Goal: Task Accomplishment & Management: Use online tool/utility

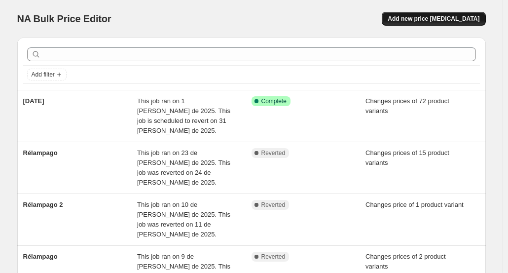
click at [447, 18] on span "Add new price change job" at bounding box center [434, 19] width 92 height 8
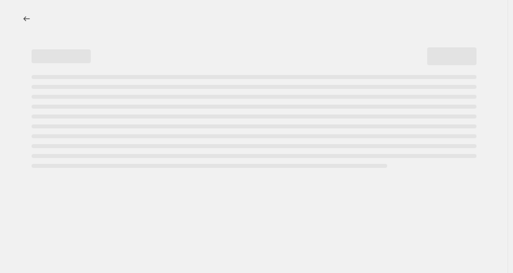
select select "percentage"
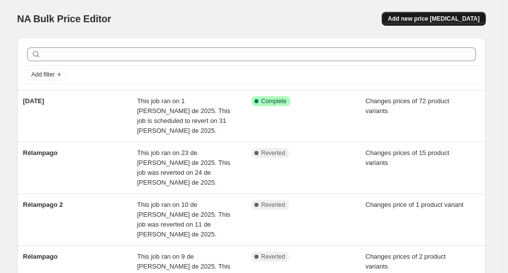
click at [436, 19] on span "Add new price [MEDICAL_DATA]" at bounding box center [434, 19] width 92 height 8
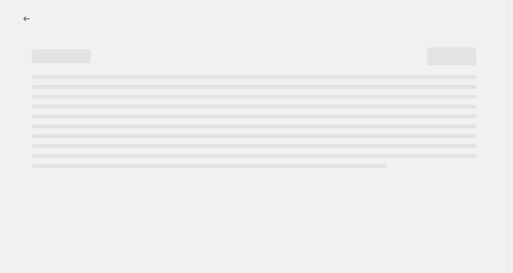
select select "percentage"
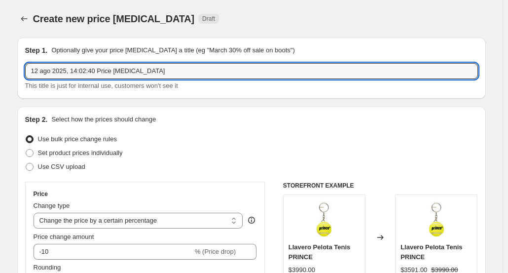
drag, startPoint x: 182, startPoint y: 70, endPoint x: 19, endPoint y: 71, distance: 163.7
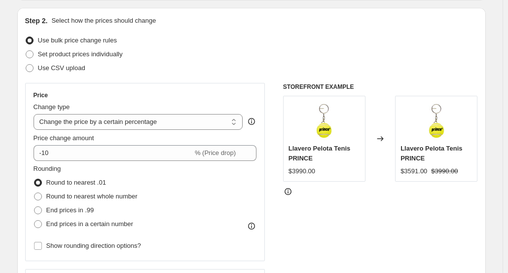
type input "relampago"
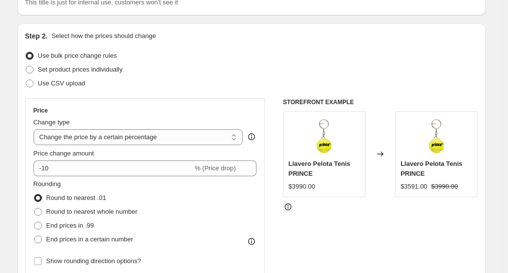
scroll to position [49, 0]
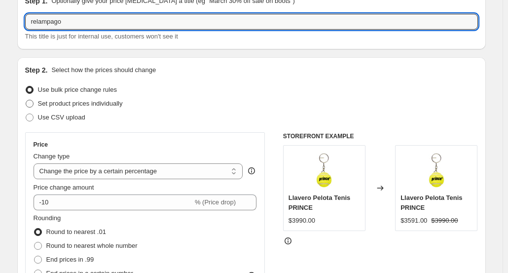
click at [67, 104] on span "Set product prices individually" at bounding box center [80, 103] width 85 height 7
click at [26, 100] on input "Set product prices individually" at bounding box center [26, 100] width 0 height 0
radio input "true"
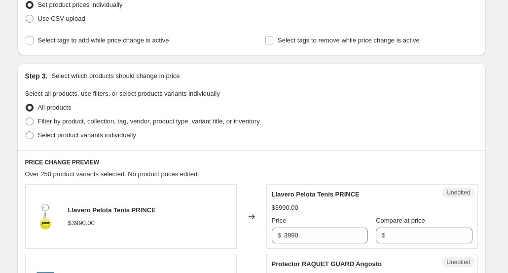
scroll to position [99, 0]
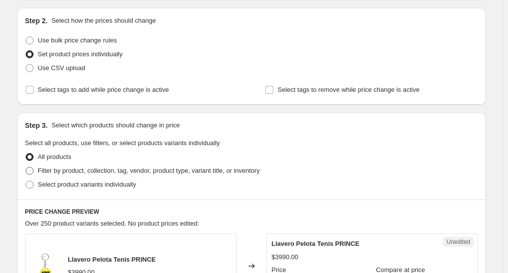
click at [129, 170] on span "Filter by product, collection, tag, vendor, product type, variant title, or inv…" at bounding box center [149, 170] width 222 height 7
click at [26, 167] on input "Filter by product, collection, tag, vendor, product type, variant title, or inv…" at bounding box center [26, 167] width 0 height 0
radio input "true"
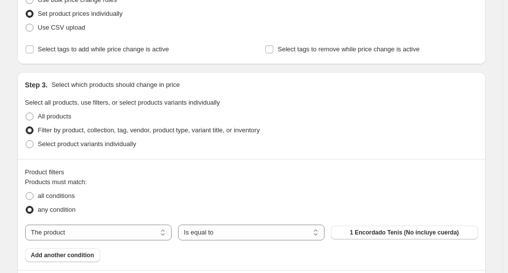
scroll to position [197, 0]
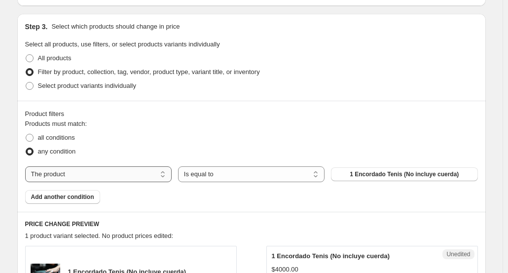
click at [131, 179] on select "The product The product's collection The product's tag The product's vendor The…" at bounding box center [98, 174] width 146 height 16
select select "collection"
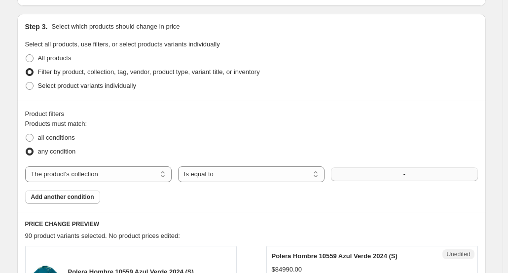
click at [378, 175] on button "-" at bounding box center [404, 174] width 146 height 14
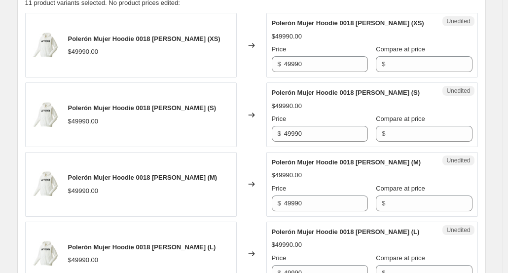
scroll to position [444, 0]
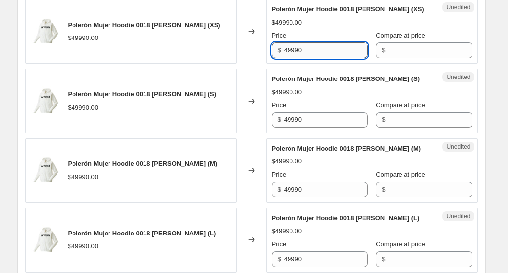
click at [300, 50] on input "49990" at bounding box center [326, 50] width 84 height 16
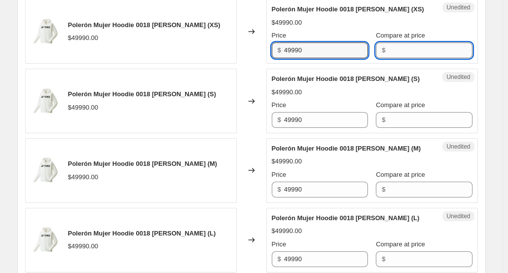
click at [409, 45] on input "Compare at price" at bounding box center [430, 50] width 84 height 16
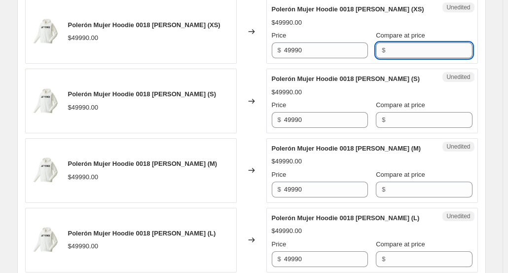
paste input "YOYM0020BLS00"
drag, startPoint x: 431, startPoint y: 50, endPoint x: 353, endPoint y: 50, distance: 78.4
click at [353, 50] on div "Price $ 49990 Compare at price $ YOYM0020BLS00" at bounding box center [372, 45] width 201 height 28
type input "YOYM0020BLS00"
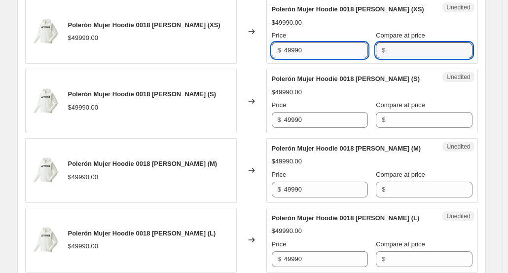
click at [295, 51] on input "49990" at bounding box center [326, 50] width 84 height 16
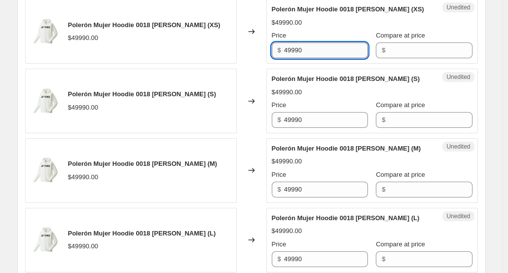
click at [295, 51] on input "49990" at bounding box center [326, 50] width 84 height 16
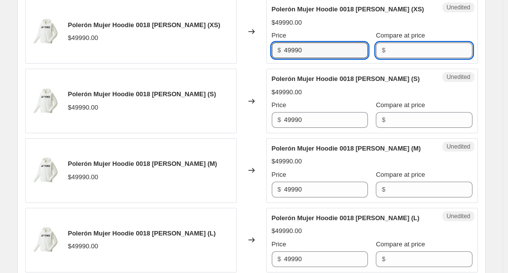
click at [399, 50] on input "Compare at price" at bounding box center [430, 50] width 84 height 16
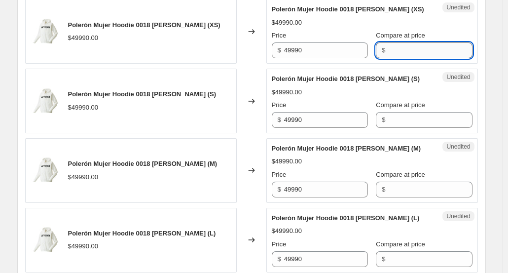
paste input "49990"
type input "49990"
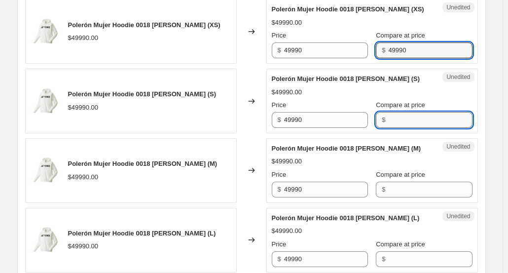
click at [393, 117] on input "Compare at price" at bounding box center [430, 120] width 84 height 16
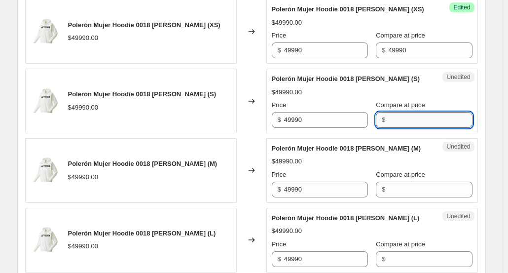
paste input "49990"
type input "49990"
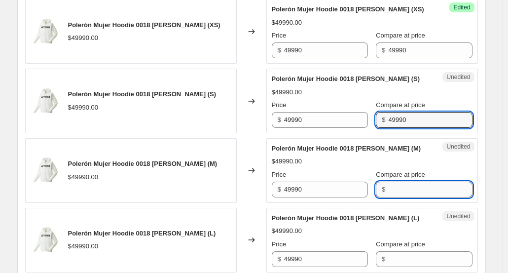
click at [393, 185] on input "Compare at price" at bounding box center [430, 189] width 84 height 16
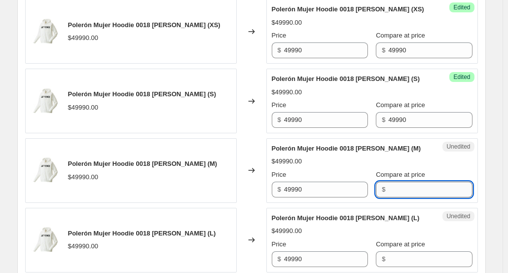
paste input "49990"
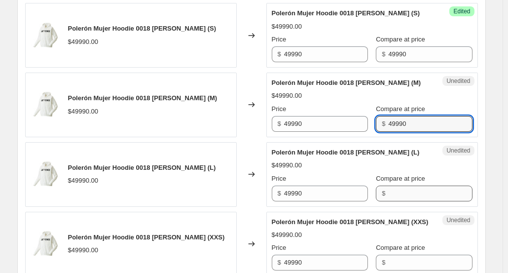
scroll to position [592, 0]
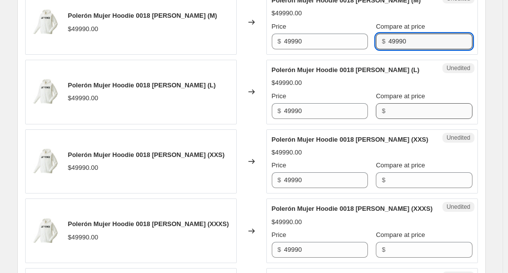
type input "49990"
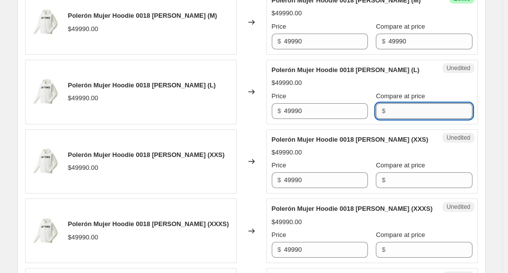
click at [394, 106] on input "Compare at price" at bounding box center [430, 111] width 84 height 16
paste input "49990"
type input "49990"
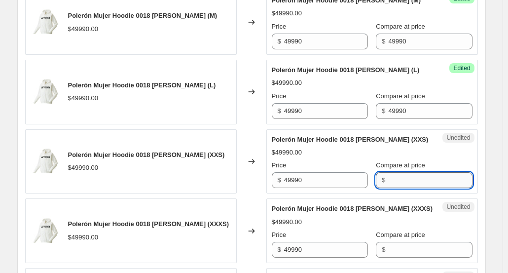
click at [394, 176] on input "Compare at price" at bounding box center [430, 180] width 84 height 16
paste input "49990"
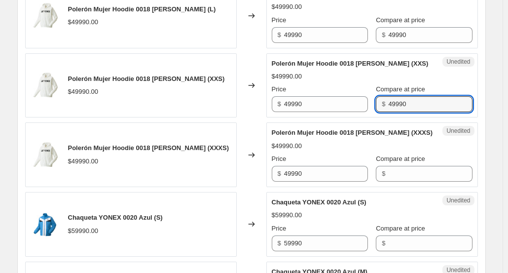
scroll to position [690, 0]
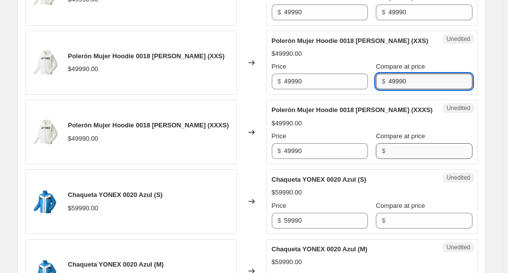
type input "49990"
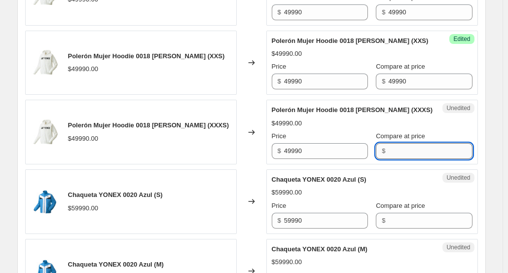
click at [408, 156] on input "Compare at price" at bounding box center [430, 151] width 84 height 16
paste input "49990"
type input "49990"
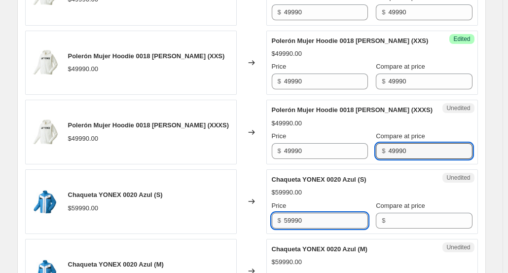
click at [301, 218] on input "59990" at bounding box center [326, 221] width 84 height 16
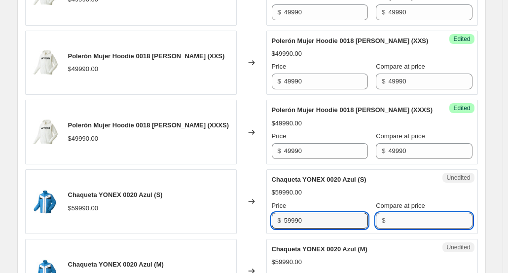
click at [401, 218] on input "Compare at price" at bounding box center [430, 221] width 84 height 16
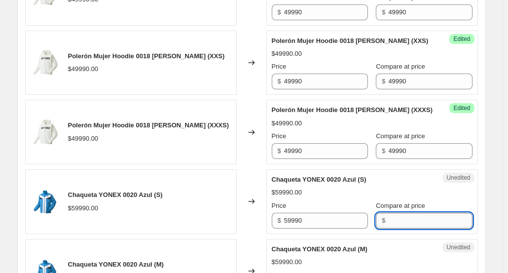
paste input "49990"
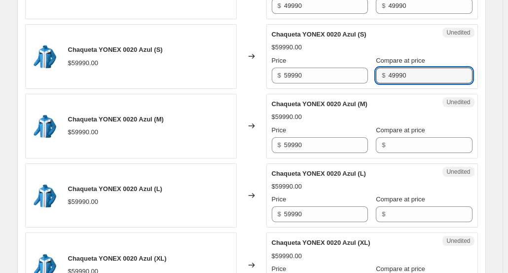
scroll to position [838, 0]
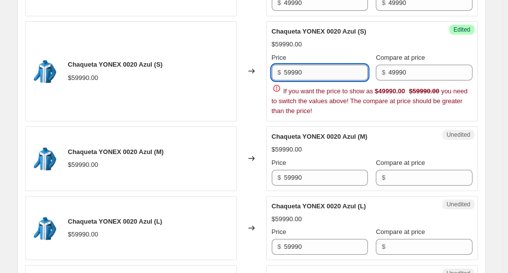
click at [291, 68] on input "59990" at bounding box center [326, 73] width 84 height 16
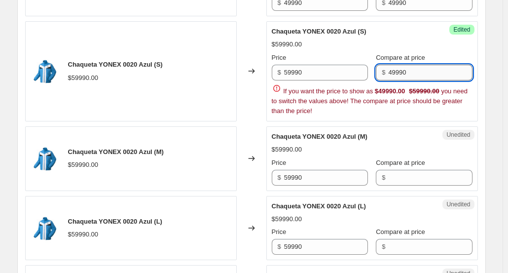
click at [404, 71] on input "49990" at bounding box center [430, 73] width 84 height 16
paste input "5"
type input "59990"
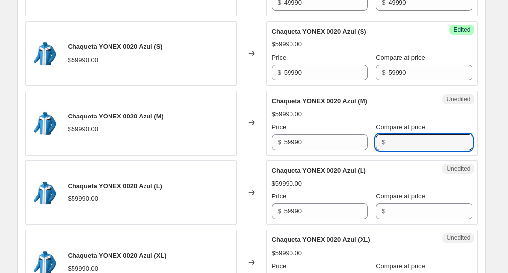
paste input "59990"
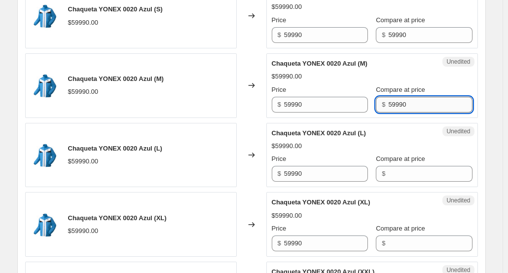
scroll to position [937, 0]
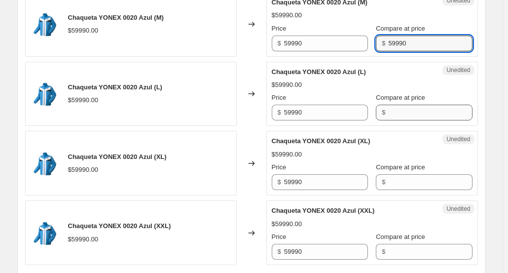
type input "59990"
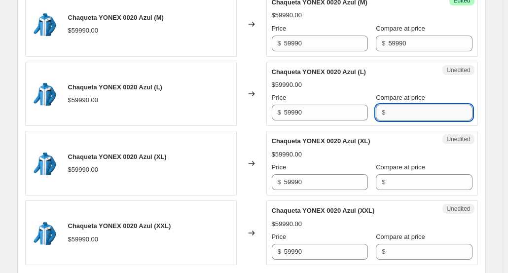
click at [394, 110] on input "Compare at price" at bounding box center [430, 113] width 84 height 16
paste input "59990"
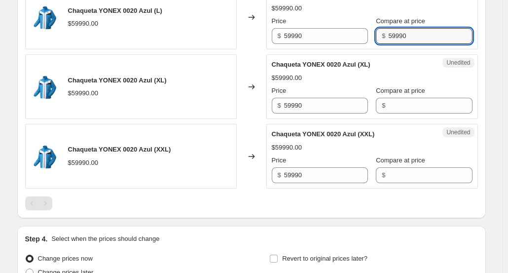
scroll to position [1035, 0]
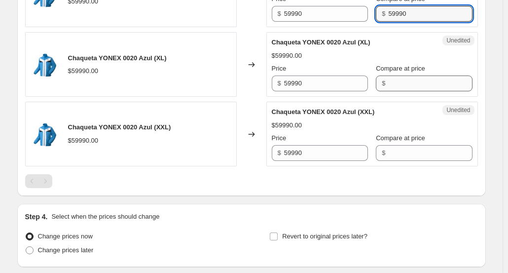
type input "59990"
click at [392, 79] on input "Compare at price" at bounding box center [430, 83] width 84 height 16
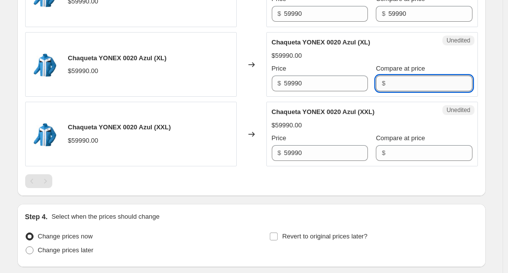
paste input "59990"
type input "59990"
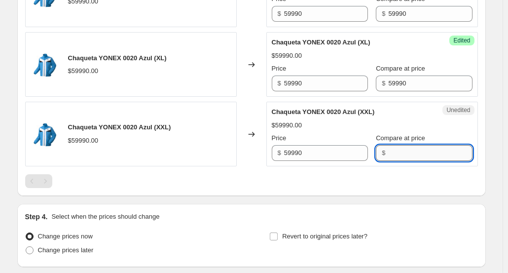
click at [389, 149] on input "Compare at price" at bounding box center [430, 153] width 84 height 16
paste input "59990"
type input "59990"
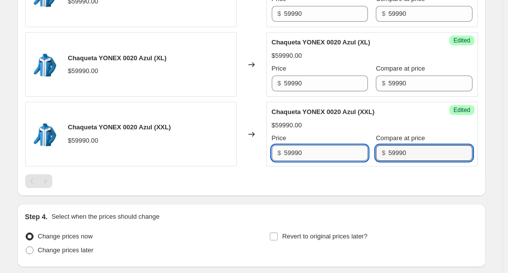
click at [300, 151] on input "59990" at bounding box center [326, 153] width 84 height 16
type input "19990"
click at [320, 120] on div "$59990.00" at bounding box center [372, 125] width 201 height 10
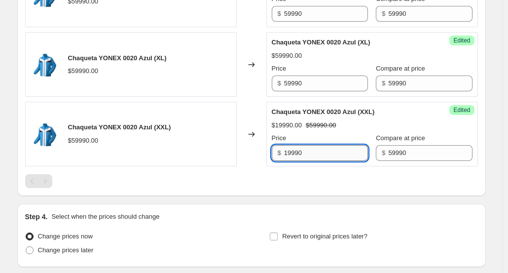
click at [303, 150] on input "19990" at bounding box center [326, 153] width 84 height 16
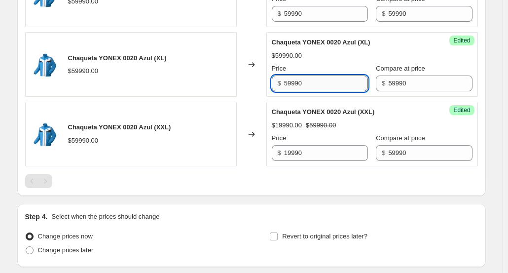
click at [293, 79] on input "59990" at bounding box center [326, 83] width 84 height 16
paste input "1"
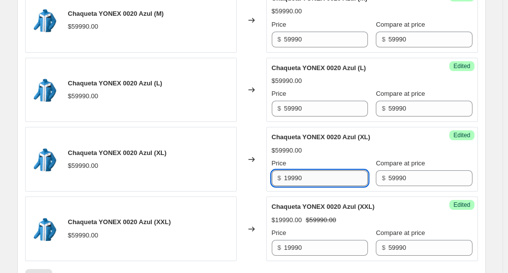
scroll to position [937, 0]
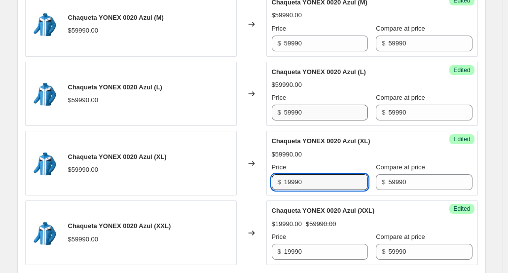
type input "19990"
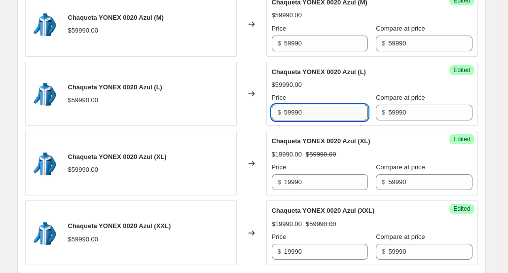
click at [293, 109] on input "59990" at bounding box center [326, 113] width 84 height 16
paste input "1"
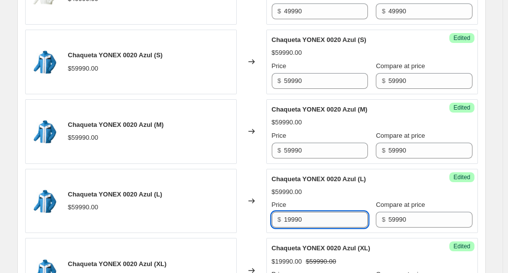
scroll to position [789, 0]
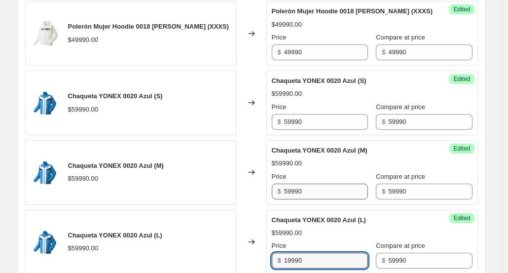
type input "19990"
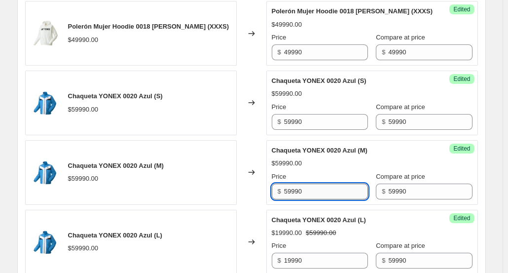
click at [298, 187] on input "59990" at bounding box center [326, 191] width 84 height 16
paste input "1"
type input "19990"
click at [294, 118] on input "59990" at bounding box center [326, 122] width 84 height 16
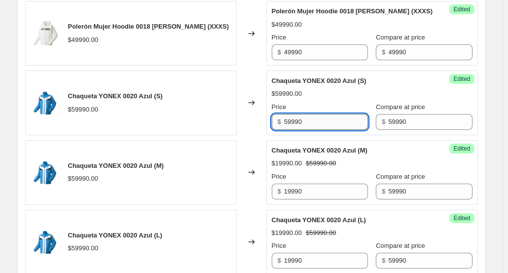
click at [294, 118] on input "59990" at bounding box center [326, 122] width 84 height 16
paste input "1"
type input "19990"
click at [410, 89] on div "$59990.00" at bounding box center [372, 94] width 201 height 10
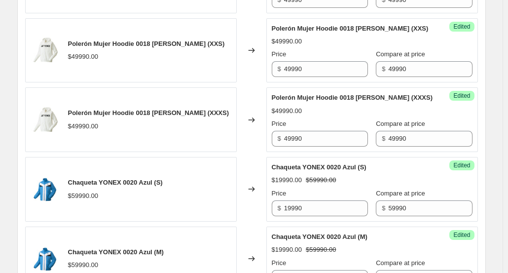
scroll to position [690, 0]
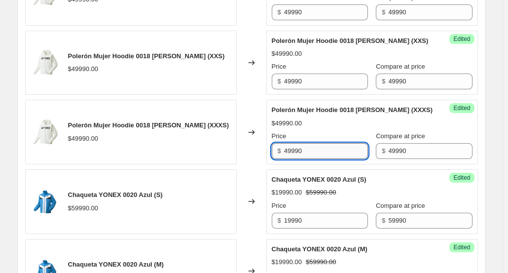
click at [299, 149] on input "49990" at bounding box center [326, 151] width 84 height 16
type input "20000"
click at [335, 118] on div "$49990.00" at bounding box center [372, 123] width 201 height 10
click at [295, 147] on input "20000" at bounding box center [326, 151] width 84 height 16
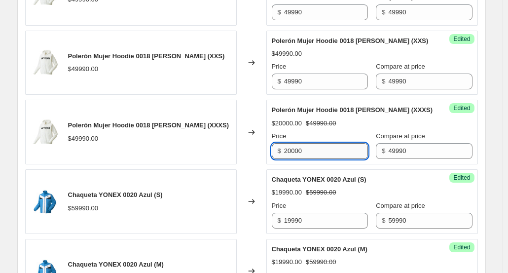
click at [295, 147] on input "20000" at bounding box center [326, 151] width 84 height 16
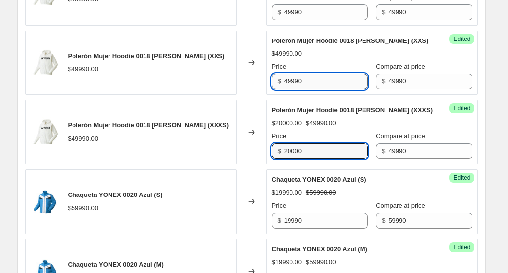
click at [298, 80] on input "49990" at bounding box center [326, 81] width 84 height 16
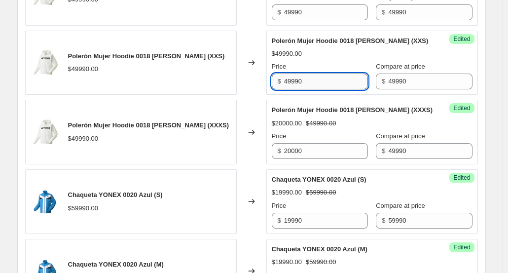
click at [298, 80] on input "49990" at bounding box center [326, 81] width 84 height 16
paste input "2000"
type input "20000"
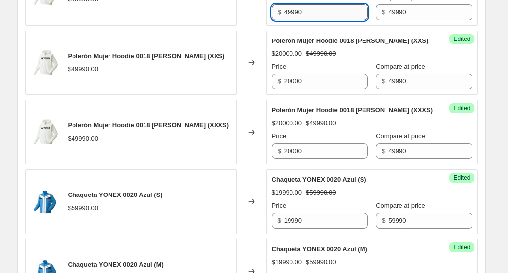
click at [296, 13] on input "49990" at bounding box center [326, 12] width 84 height 16
paste input "2000"
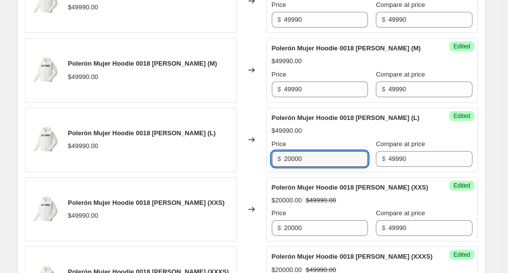
scroll to position [542, 0]
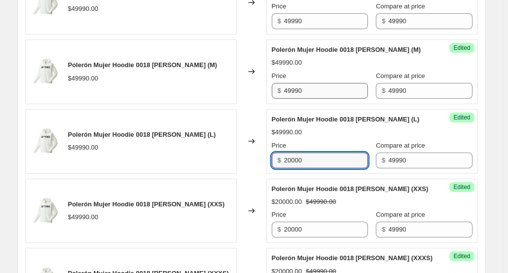
type input "20000"
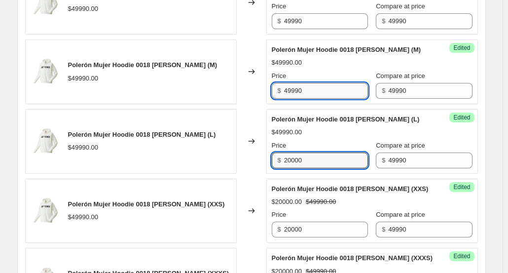
click at [293, 86] on input "49990" at bounding box center [326, 91] width 84 height 16
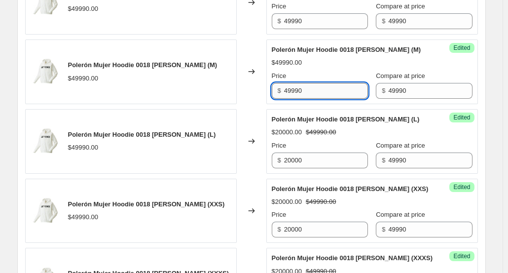
paste input "2000"
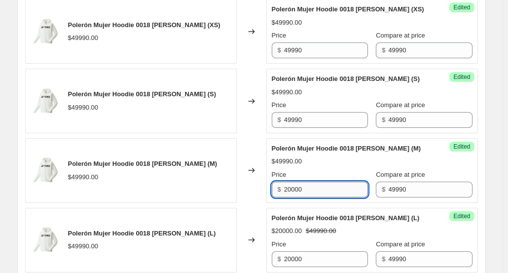
scroll to position [444, 0]
type input "20000"
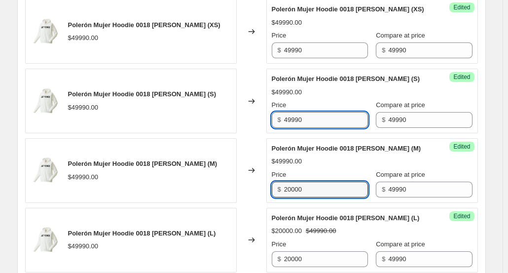
click at [297, 121] on input "49990" at bounding box center [326, 120] width 84 height 16
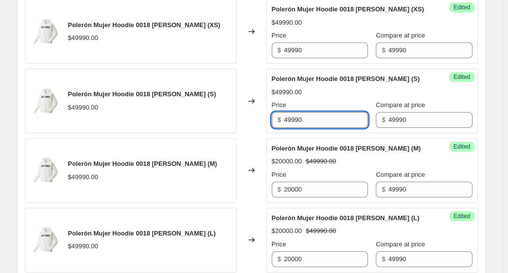
click at [297, 121] on input "49990" at bounding box center [326, 120] width 84 height 16
paste input "2000"
type input "20000"
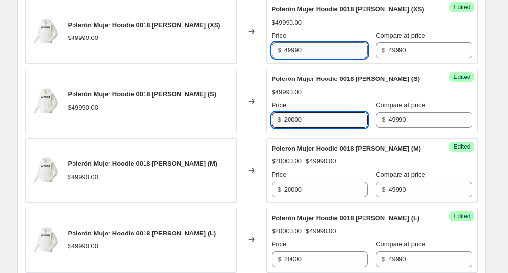
click at [296, 48] on input "49990" at bounding box center [326, 50] width 84 height 16
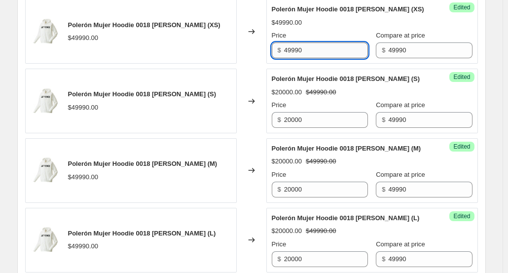
click at [296, 48] on input "49990" at bounding box center [326, 50] width 84 height 16
paste input "2000"
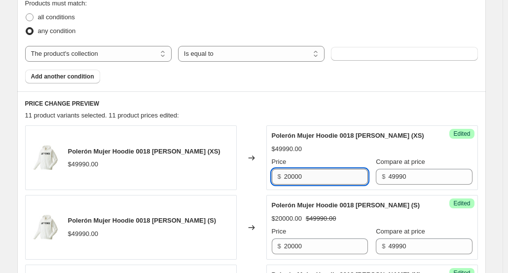
scroll to position [296, 0]
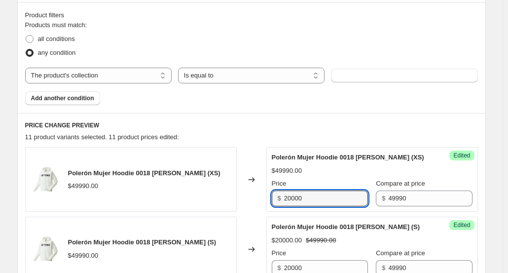
type input "20000"
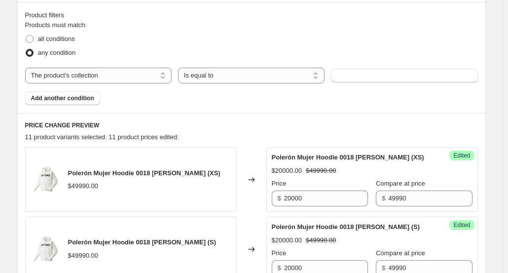
click at [309, 31] on fieldset "Products must match: all conditions any condition" at bounding box center [251, 39] width 453 height 39
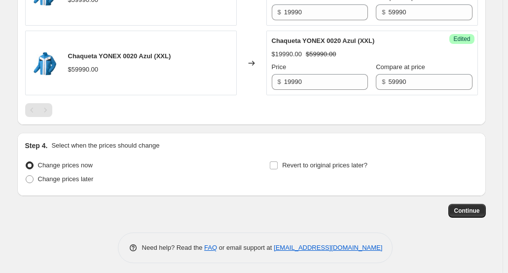
scroll to position [1107, 0]
click at [68, 175] on span "Change prices later" at bounding box center [66, 178] width 56 height 7
click at [26, 175] on input "Change prices later" at bounding box center [26, 175] width 0 height 0
radio input "true"
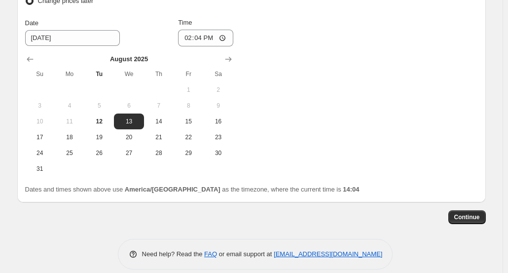
scroll to position [1291, 0]
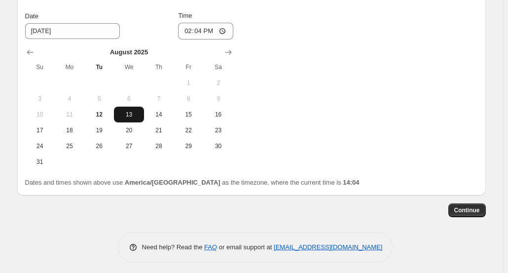
click at [131, 112] on span "13" at bounding box center [129, 114] width 22 height 8
click at [202, 28] on input "14:04" at bounding box center [205, 31] width 55 height 17
type input "00:01"
click at [329, 86] on div "Change prices now Change prices later Date 8/13/2025 Time 00:01 August 2025 Su …" at bounding box center [251, 71] width 453 height 196
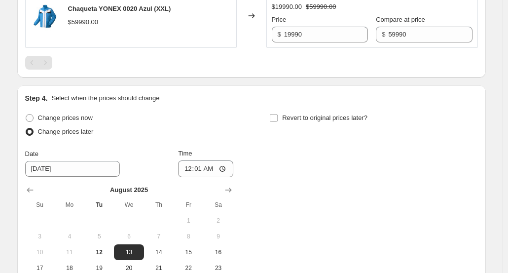
scroll to position [1143, 0]
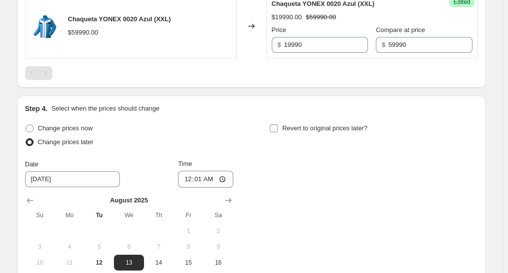
click at [277, 127] on input "Revert to original prices later?" at bounding box center [274, 128] width 8 height 8
checkbox input "true"
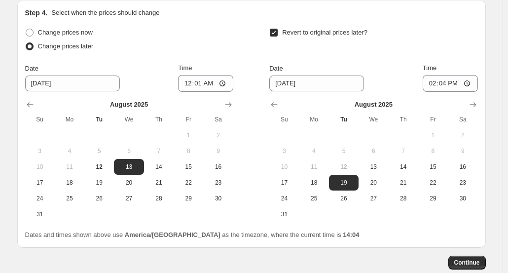
scroll to position [1242, 0]
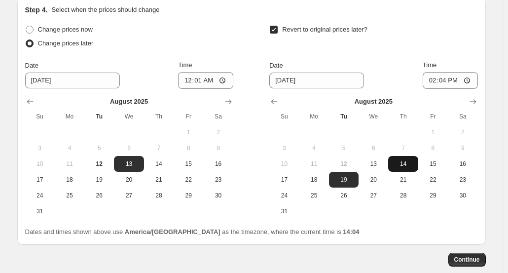
click at [403, 160] on span "14" at bounding box center [403, 164] width 22 height 8
type input "8/14/2025"
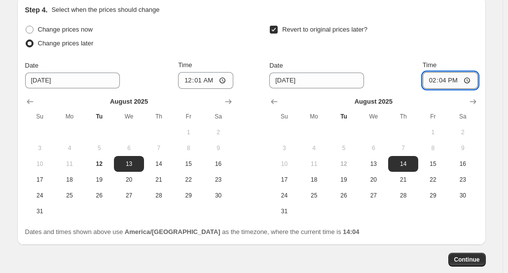
click at [449, 77] on input "14:04" at bounding box center [450, 80] width 55 height 17
type input "23:59"
click at [473, 252] on button "Continue" at bounding box center [466, 259] width 37 height 14
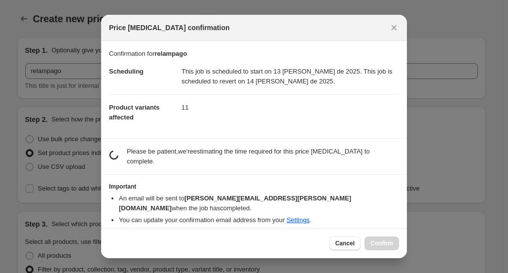
scroll to position [0, 0]
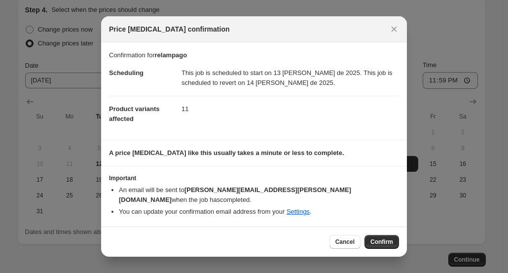
click at [387, 238] on span "Confirm" at bounding box center [381, 242] width 23 height 8
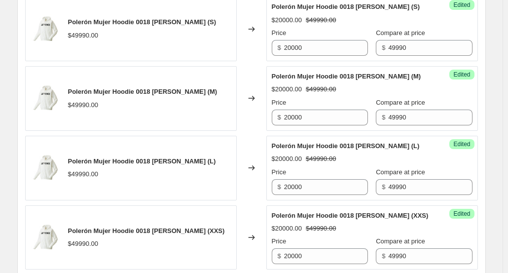
scroll to position [502, 0]
